Goal: Complete application form

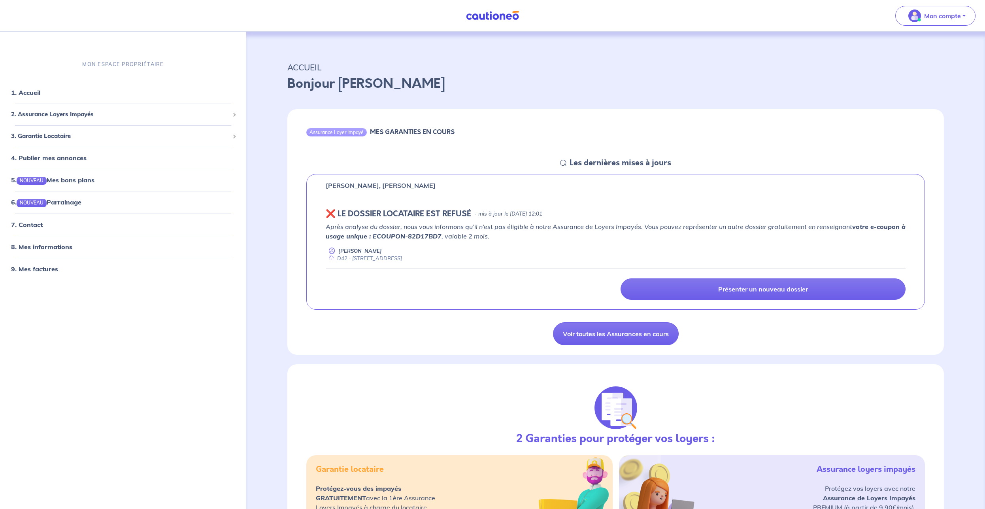
click at [563, 164] on icon at bounding box center [563, 163] width 6 height 6
click at [357, 132] on div "Assurance Loyer Impayé" at bounding box center [336, 132] width 60 height 8
click at [402, 258] on div "D42 - [STREET_ADDRESS]" at bounding box center [364, 259] width 76 height 8
click at [617, 329] on link "Voir toutes les Assurances en cours" at bounding box center [616, 333] width 126 height 23
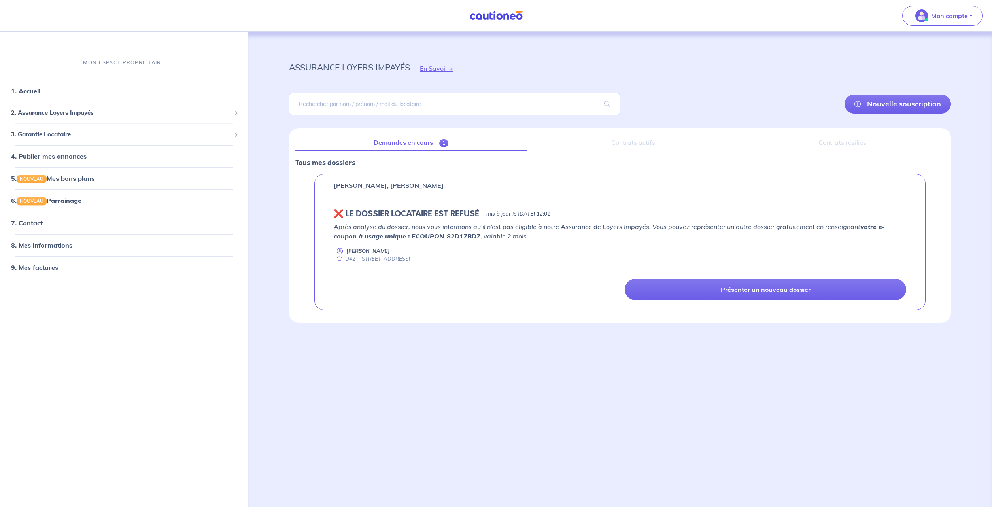
click at [634, 232] on p "Après analyse du dossier, nous vous informons qu’il n’est pas éligible à notre …" at bounding box center [620, 231] width 572 height 19
click at [42, 224] on link "7. Contact" at bounding box center [26, 223] width 31 height 8
click at [707, 281] on link "Présenter un nouveau dossier" at bounding box center [765, 289] width 281 height 21
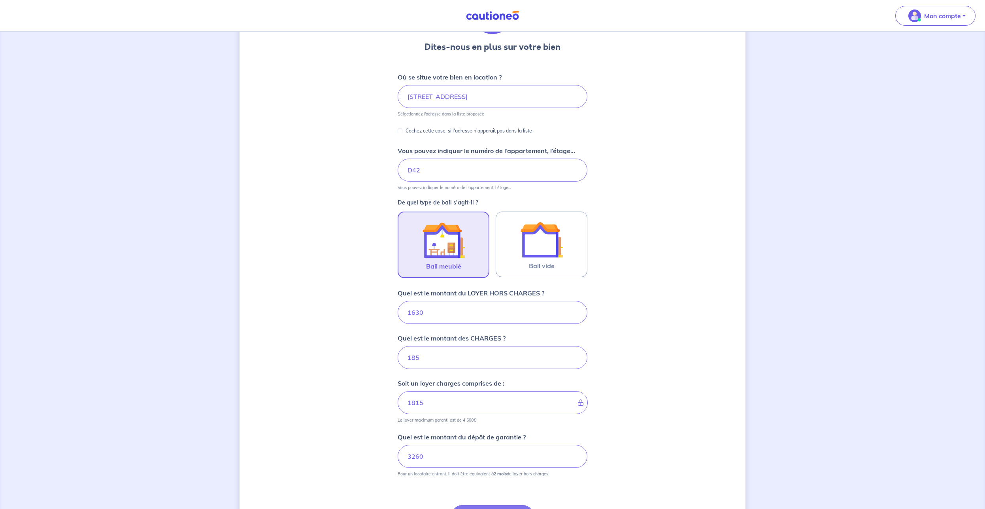
scroll to position [69, 0]
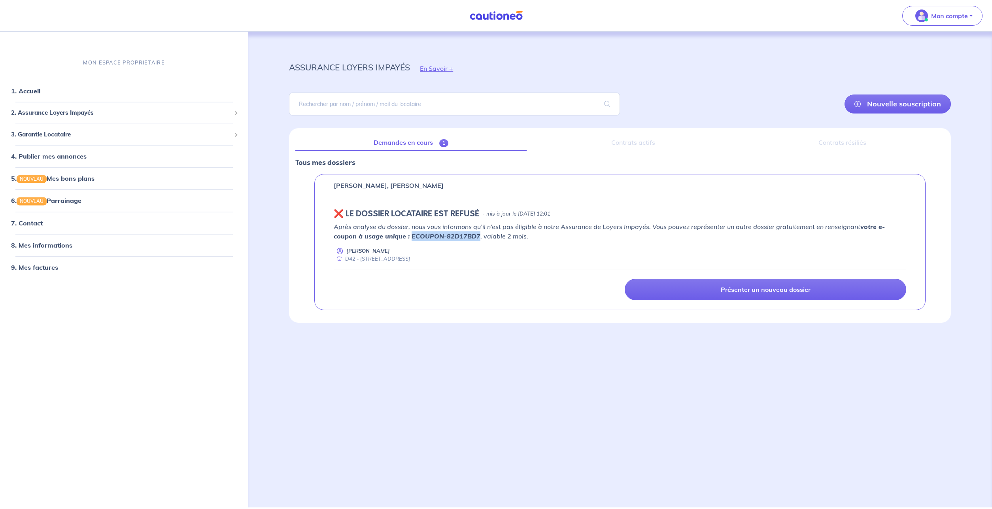
drag, startPoint x: 386, startPoint y: 235, endPoint x: 452, endPoint y: 236, distance: 66.0
click at [452, 236] on strong "votre e-coupon à usage unique : ECOUPON-82D17BD7" at bounding box center [609, 231] width 551 height 17
copy strong "ECOUPON-82D17BD7"
click at [732, 293] on p "Présenter un nouveau dossier" at bounding box center [766, 289] width 90 height 8
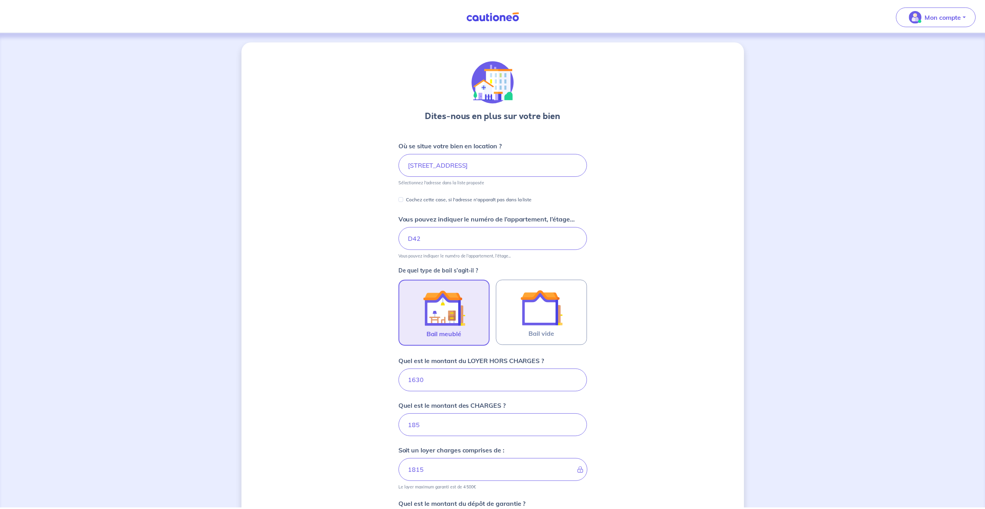
scroll to position [155, 0]
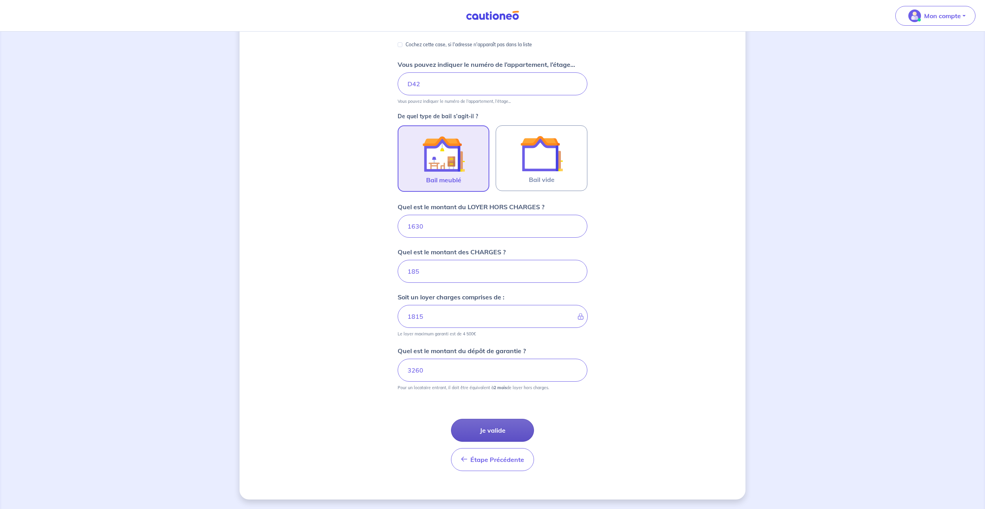
click at [476, 435] on button "Je valide" at bounding box center [492, 430] width 83 height 23
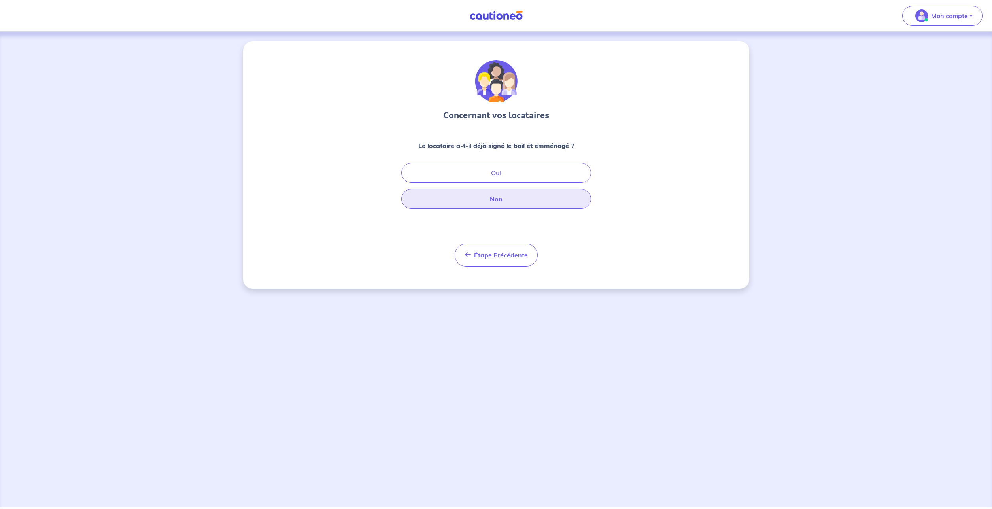
click at [506, 198] on button "Non" at bounding box center [496, 199] width 190 height 20
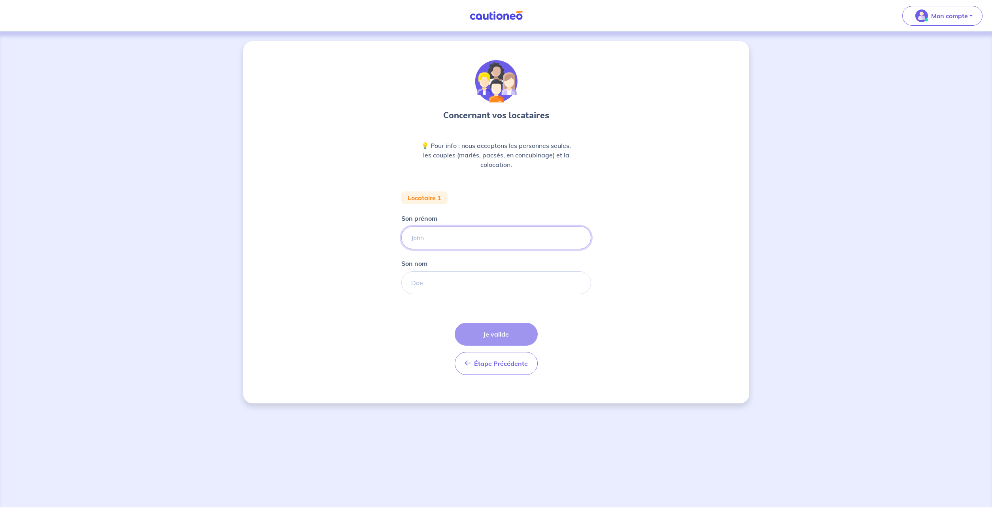
click at [463, 238] on input "Son prénom" at bounding box center [496, 237] width 190 height 23
